Goal: Task Accomplishment & Management: Use online tool/utility

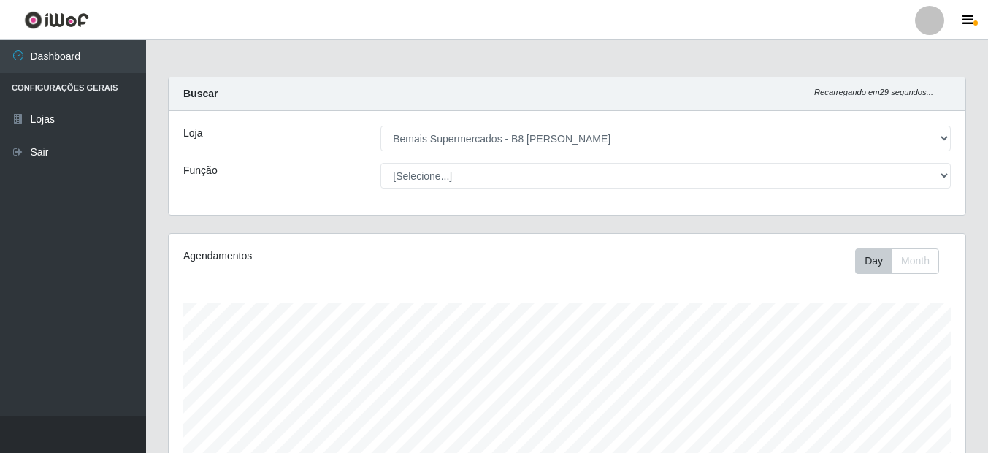
select select "413"
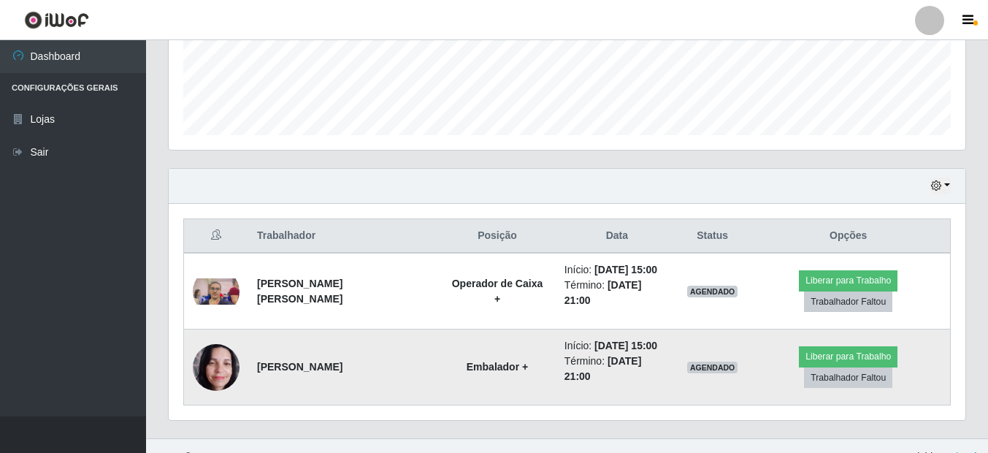
scroll to position [303, 797]
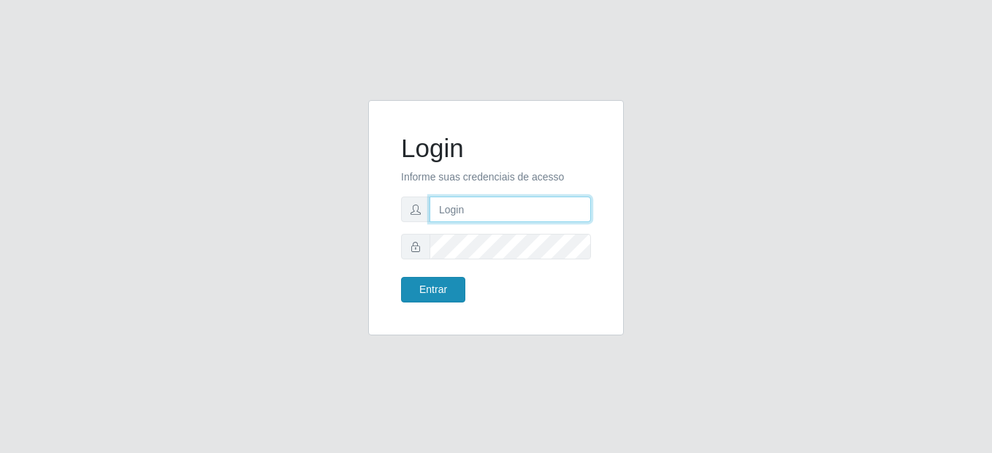
type input "mariabemais@B8"
click at [450, 280] on button "Entrar" at bounding box center [433, 290] width 64 height 26
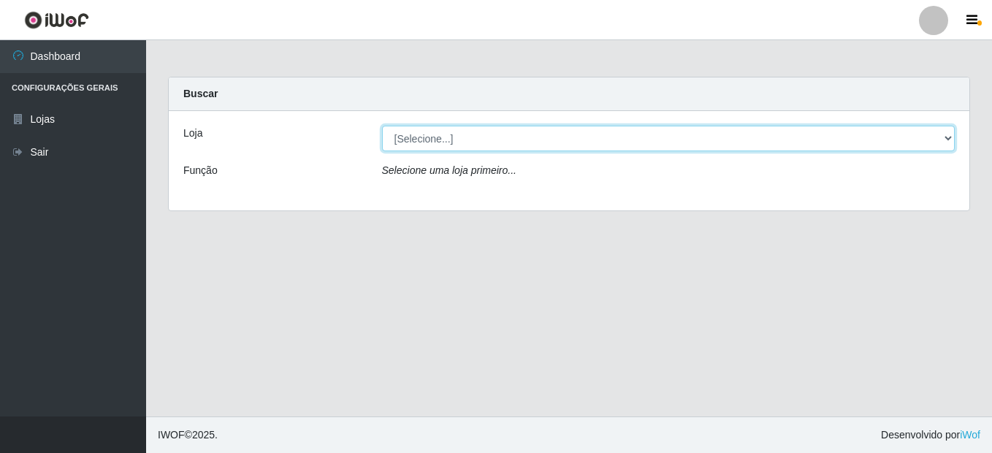
click at [523, 129] on select "[Selecione...] Bemais Supermercados - B8 [PERSON_NAME]" at bounding box center [668, 139] width 573 height 26
select select "413"
click at [382, 126] on select "[Selecione...] Bemais Supermercados - B8 [PERSON_NAME]" at bounding box center [668, 139] width 573 height 26
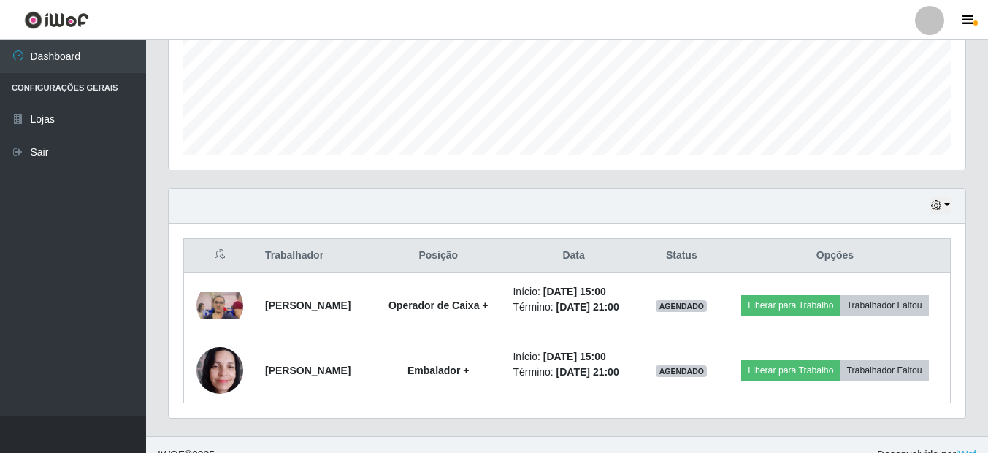
scroll to position [387, 0]
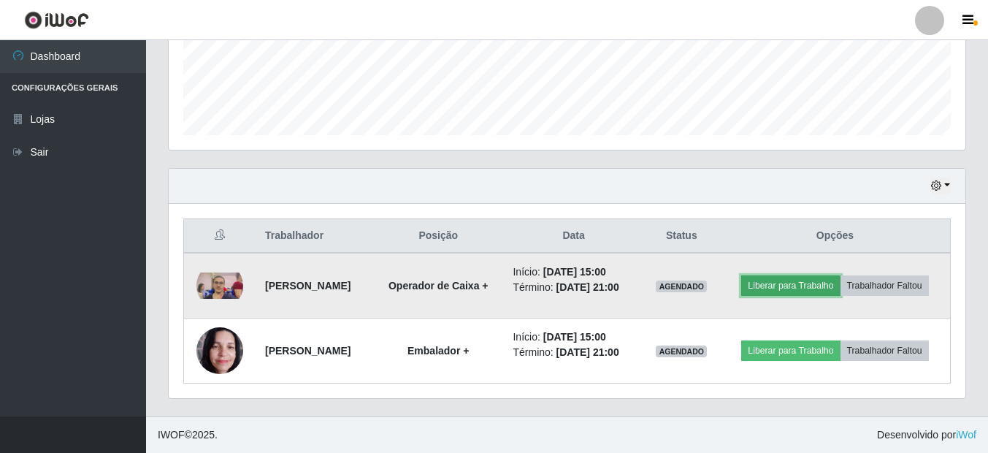
click at [764, 286] on button "Liberar para Trabalho" at bounding box center [790, 285] width 99 height 20
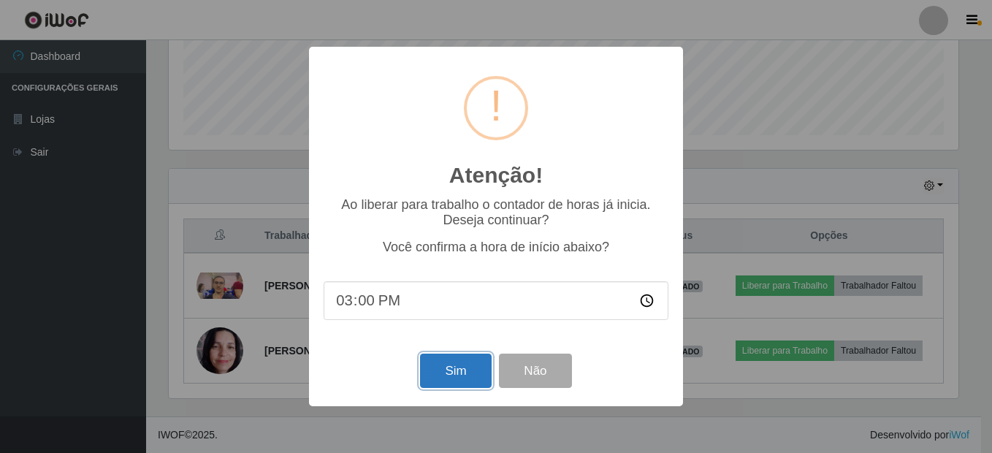
click at [466, 372] on button "Sim" at bounding box center [455, 370] width 71 height 34
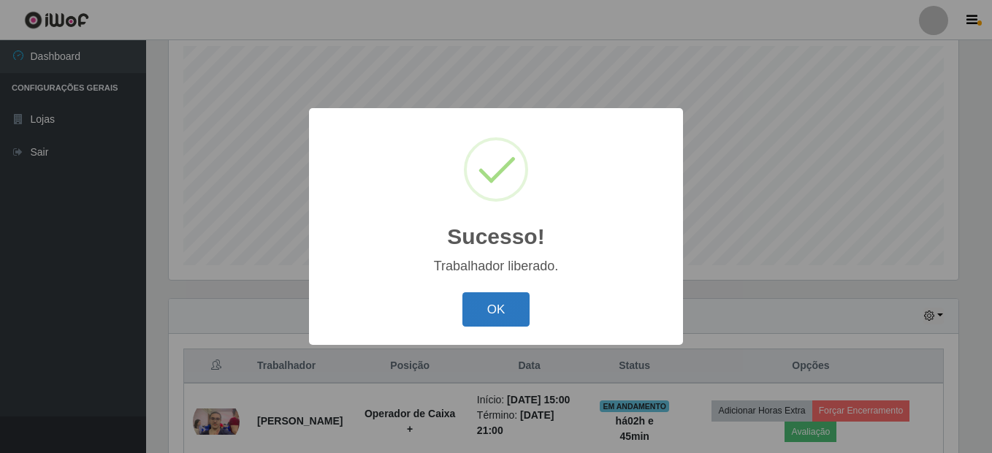
click at [497, 320] on button "OK" at bounding box center [496, 309] width 68 height 34
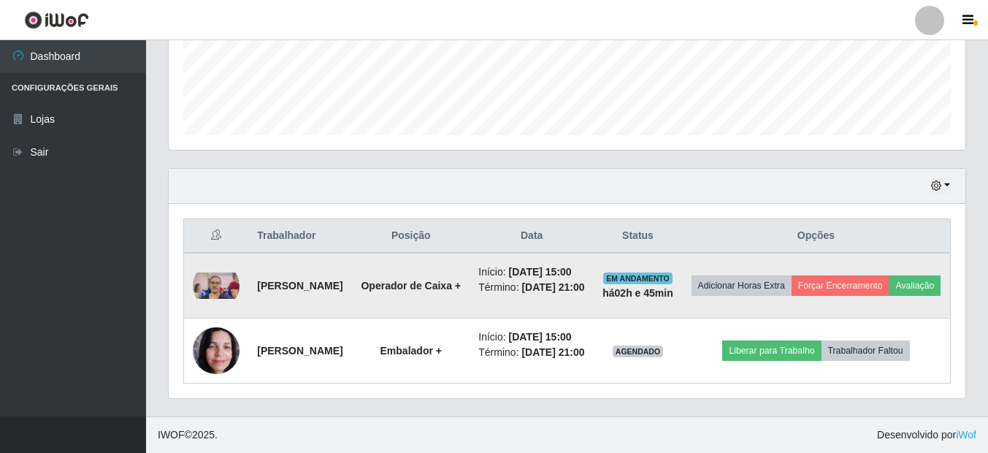
scroll to position [440, 0]
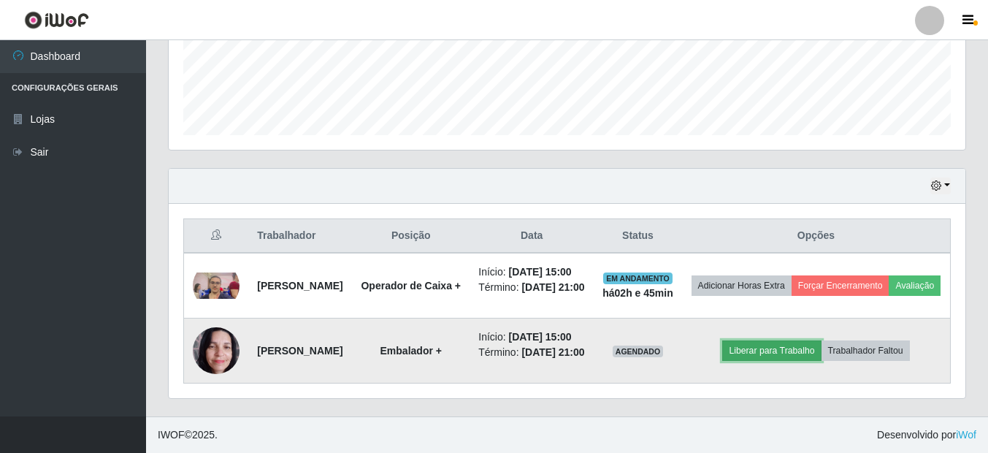
click at [774, 340] on button "Liberar para Trabalho" at bounding box center [771, 350] width 99 height 20
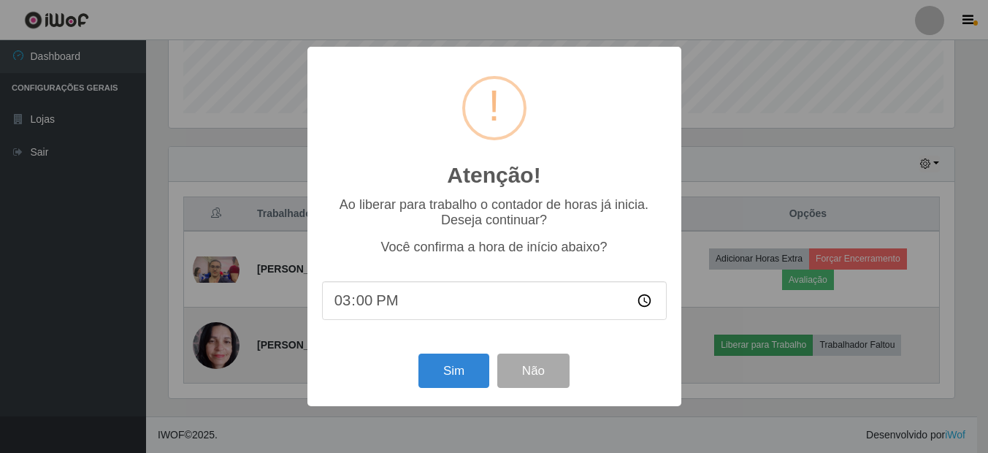
scroll to position [303, 789]
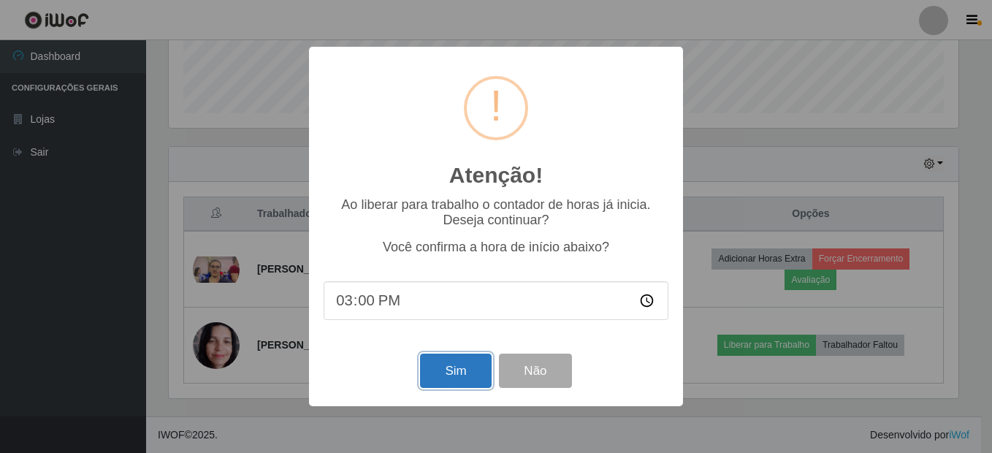
click at [454, 375] on button "Sim" at bounding box center [455, 370] width 71 height 34
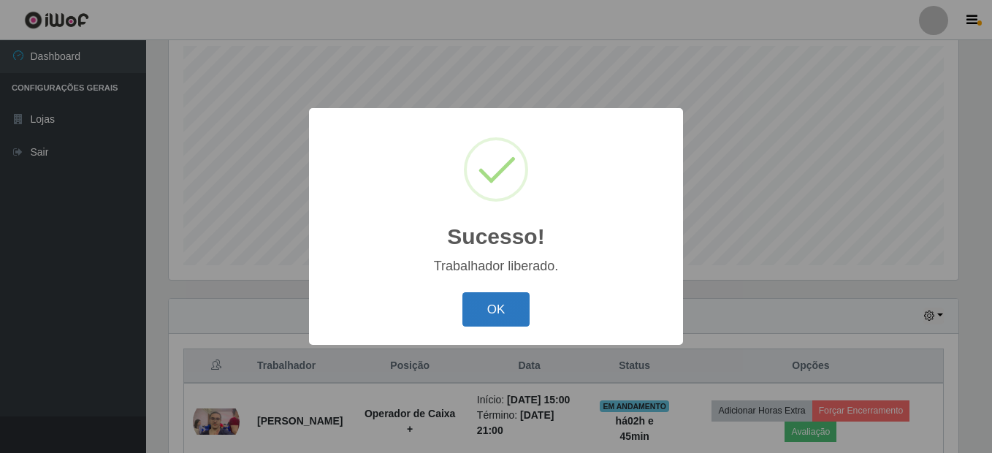
click at [489, 316] on button "OK" at bounding box center [496, 309] width 68 height 34
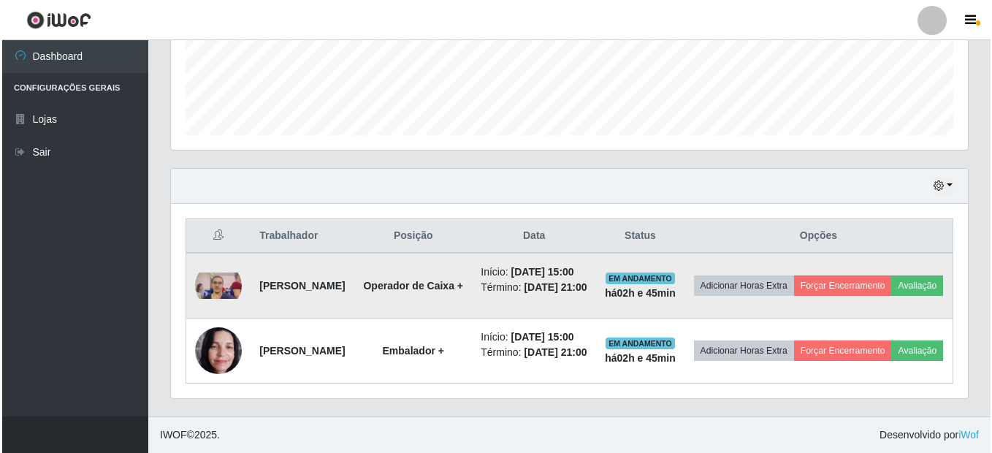
scroll to position [440, 0]
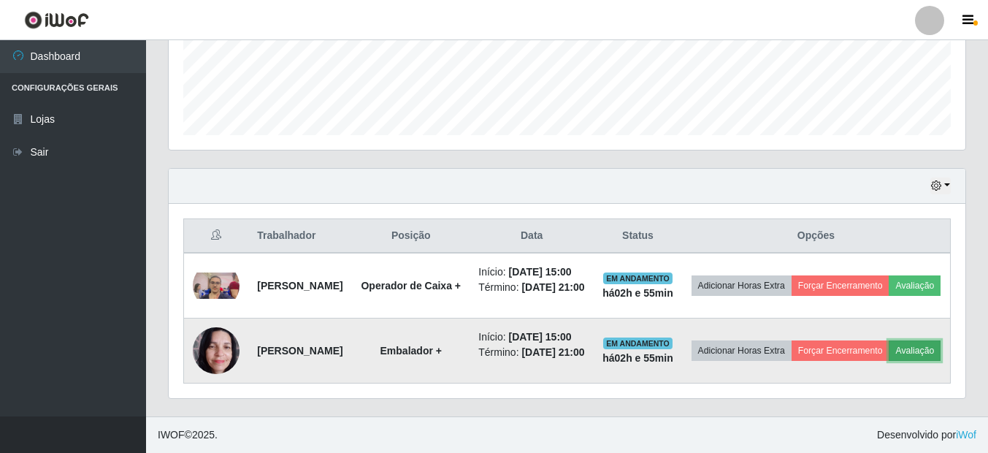
click at [889, 350] on button "Avaliação" at bounding box center [915, 350] width 52 height 20
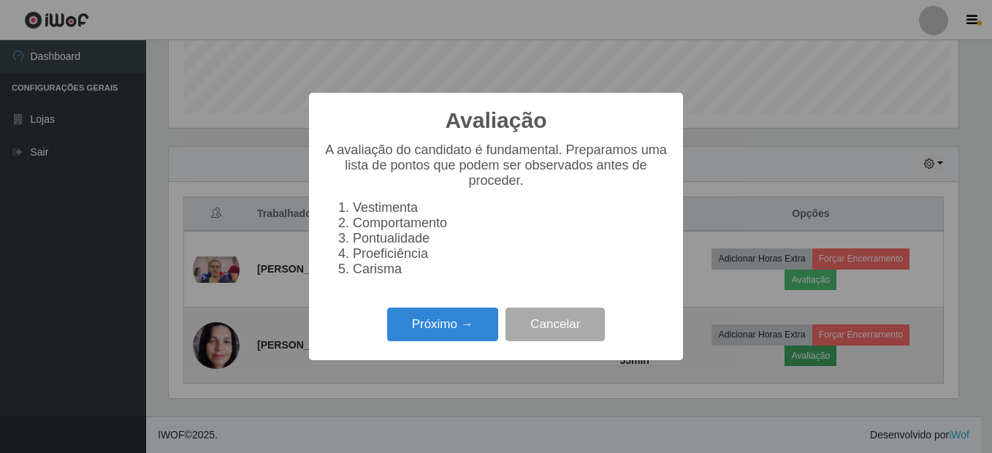
scroll to position [303, 789]
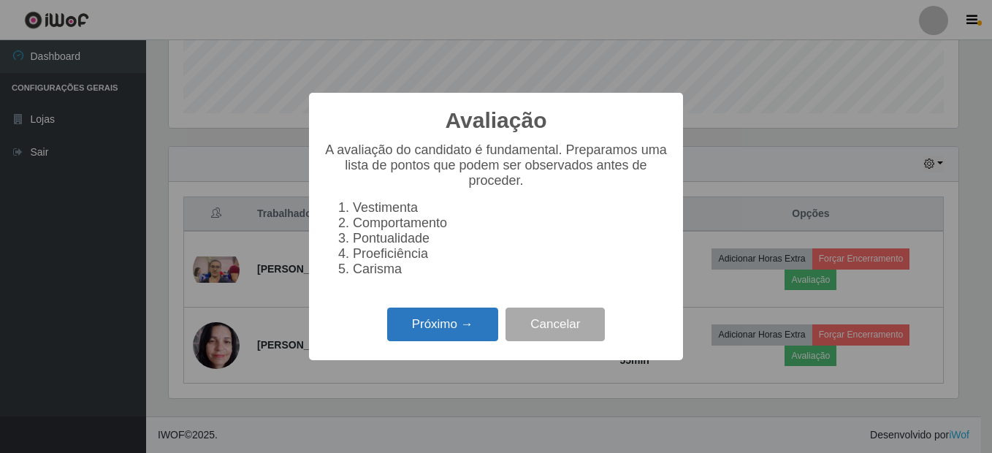
click at [429, 333] on button "Próximo →" at bounding box center [442, 324] width 111 height 34
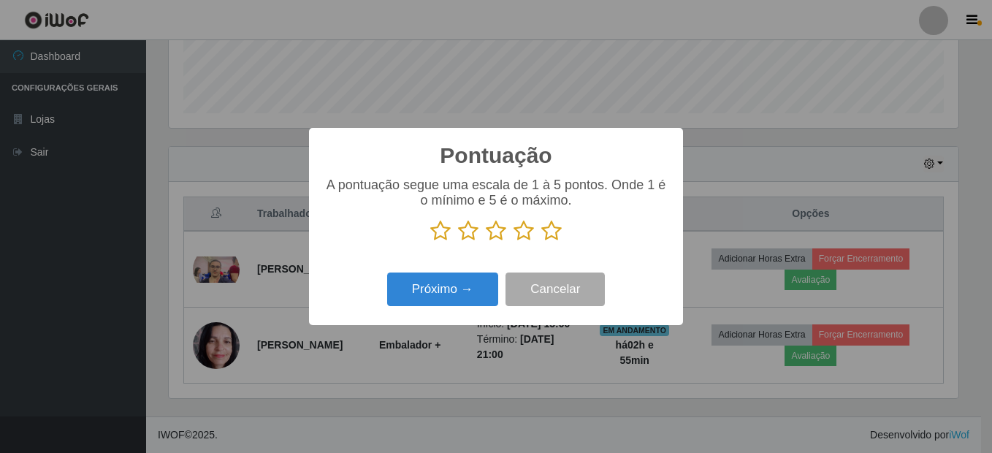
scroll to position [729908, 729422]
click at [434, 231] on icon at bounding box center [440, 231] width 20 height 22
click at [430, 242] on input "radio" at bounding box center [430, 242] width 0 height 0
click at [411, 293] on button "Próximo →" at bounding box center [442, 289] width 111 height 34
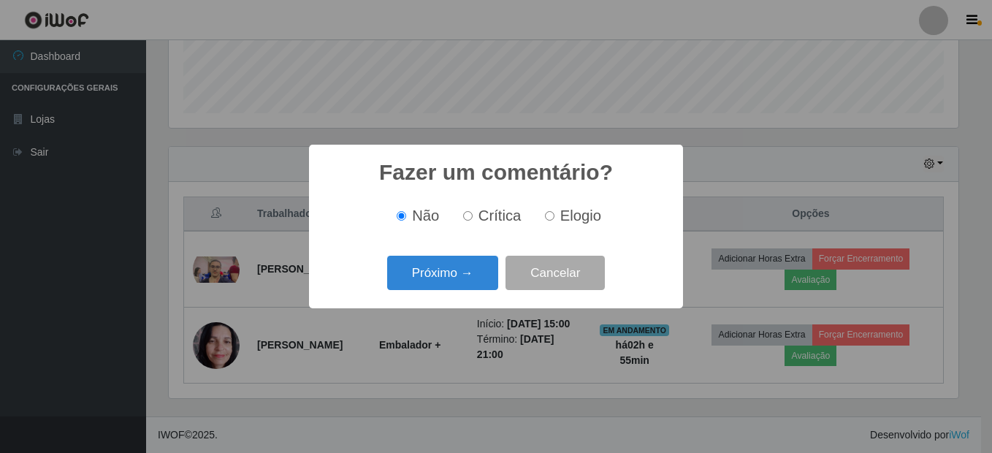
click at [470, 221] on input "Crítica" at bounding box center [467, 215] width 9 height 9
radio input "true"
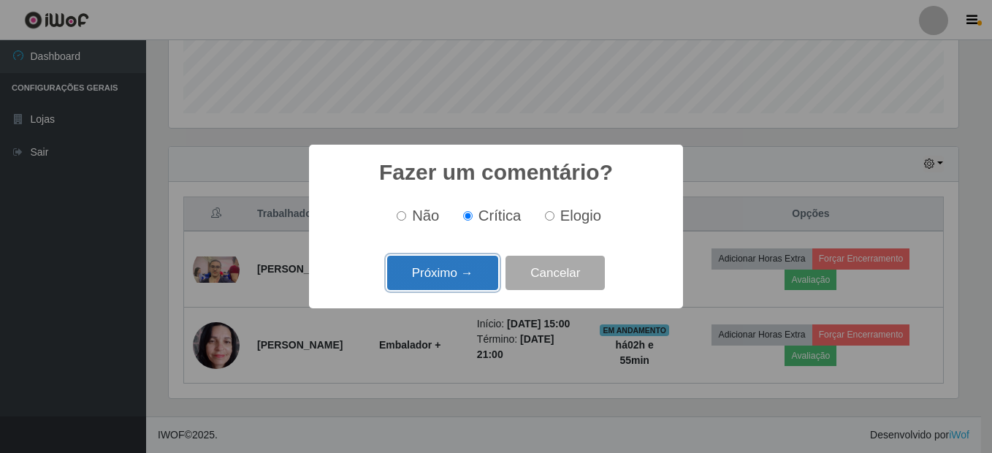
click at [447, 273] on button "Próximo →" at bounding box center [442, 273] width 111 height 34
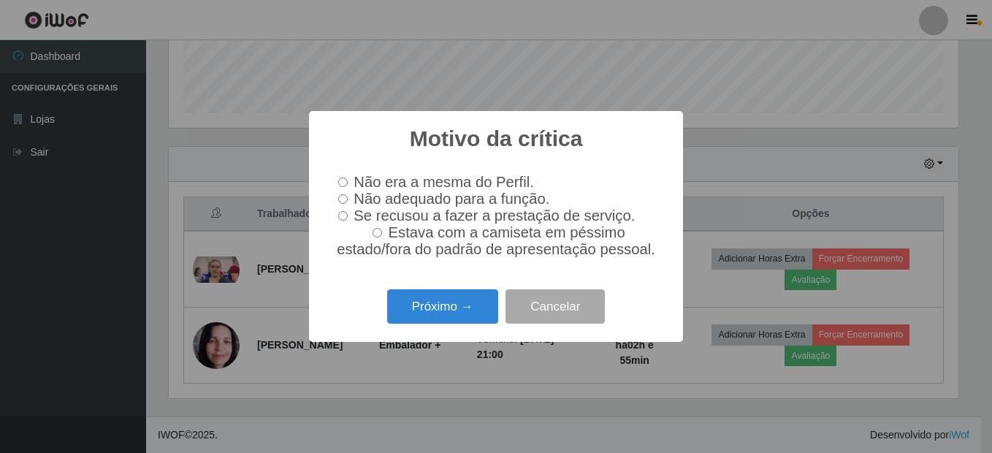
click at [348, 202] on input "Não adequado para a função." at bounding box center [342, 198] width 9 height 9
radio input "true"
click at [418, 312] on button "Próximo →" at bounding box center [442, 306] width 111 height 34
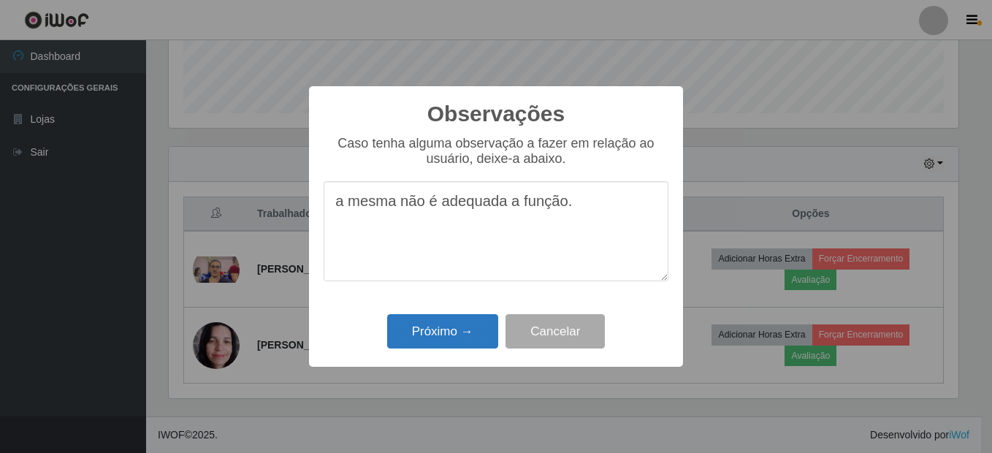
type textarea "a mesma não é adequada a função."
click at [448, 338] on button "Próximo →" at bounding box center [442, 331] width 111 height 34
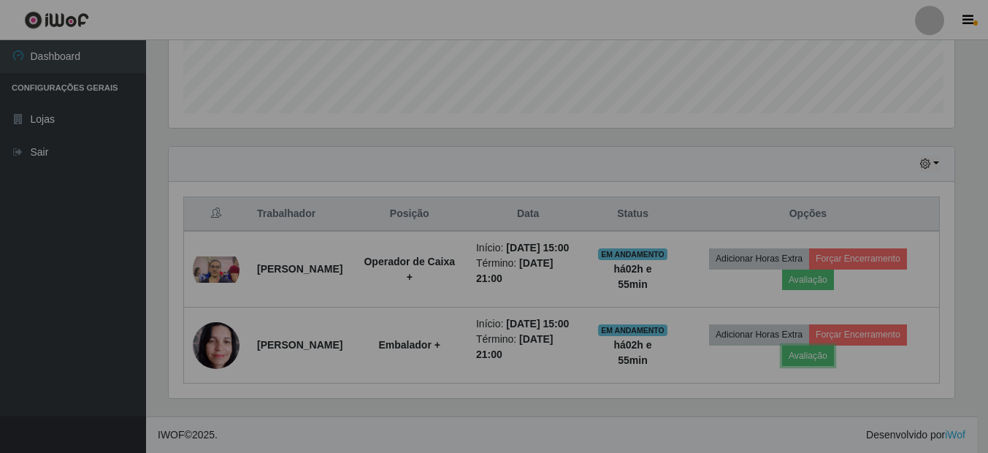
scroll to position [303, 797]
